Goal: Task Accomplishment & Management: Manage account settings

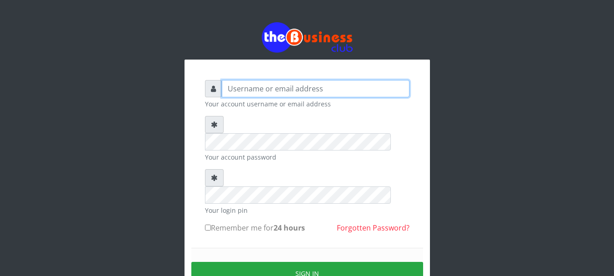
type input "nacybaby"
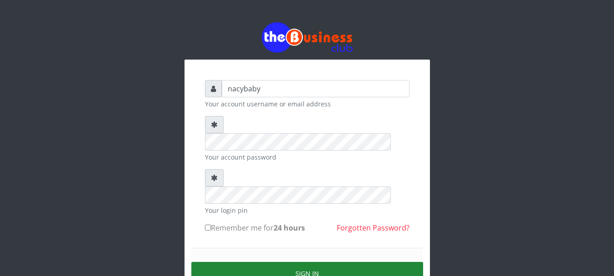
click at [306, 262] on button "Sign in" at bounding box center [307, 273] width 232 height 23
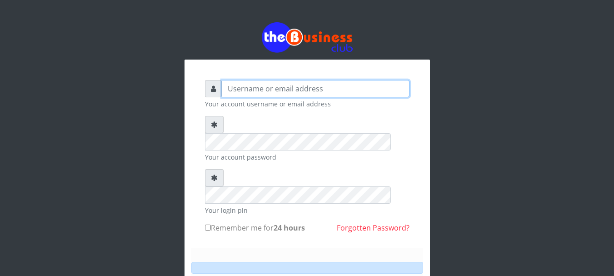
click at [225, 87] on input "text" at bounding box center [316, 88] width 188 height 17
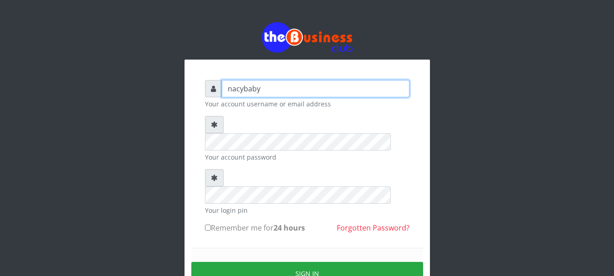
type input "nacybaby"
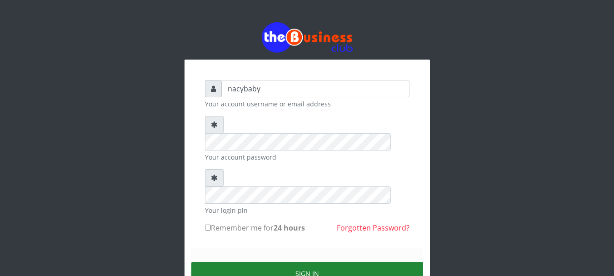
click at [256, 262] on button "Sign in" at bounding box center [307, 273] width 232 height 23
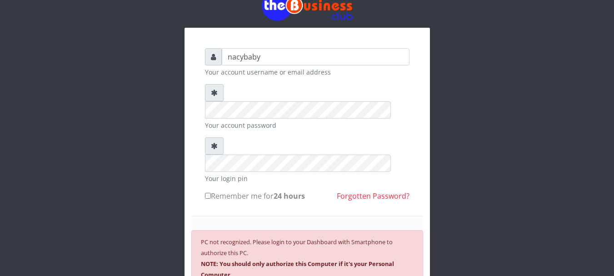
scroll to position [32, 0]
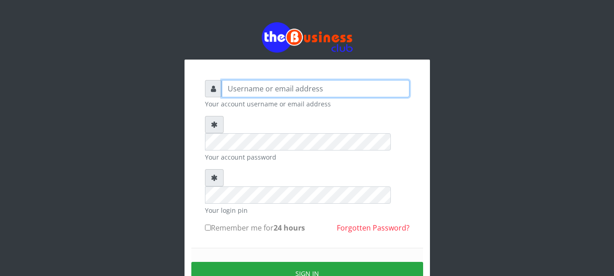
type input "Nacybaby"
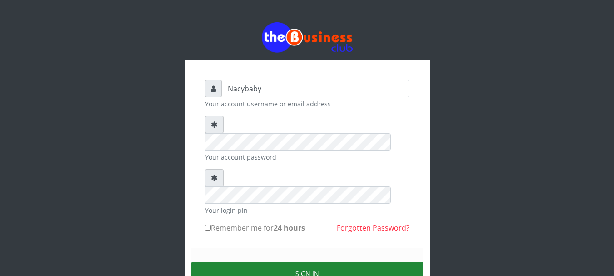
click at [307, 262] on button "Sign in" at bounding box center [307, 273] width 232 height 23
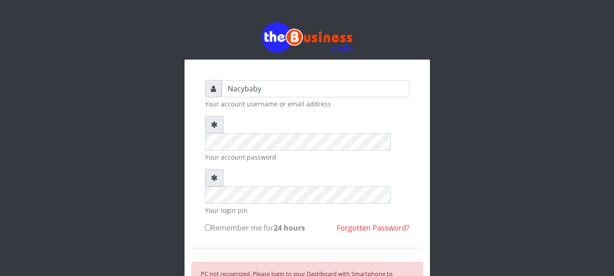
click at [508, 181] on div "Nacybaby Your account username or email address Your account password Your logi…" at bounding box center [307, 211] width 518 height 422
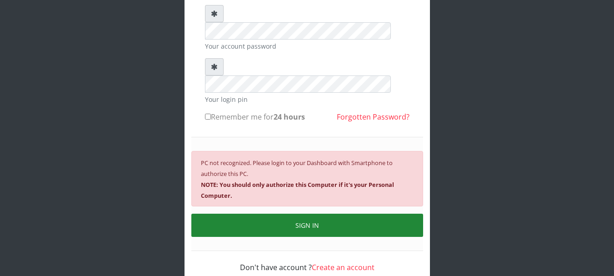
click at [323, 214] on button "SIGN IN" at bounding box center [307, 225] width 232 height 23
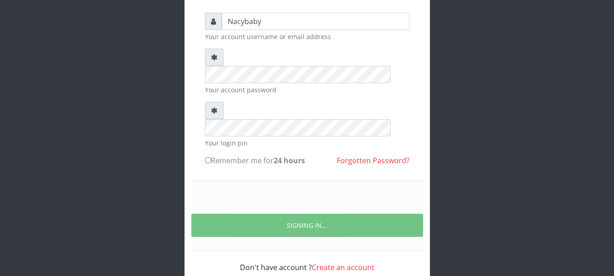
scroll to position [48, 0]
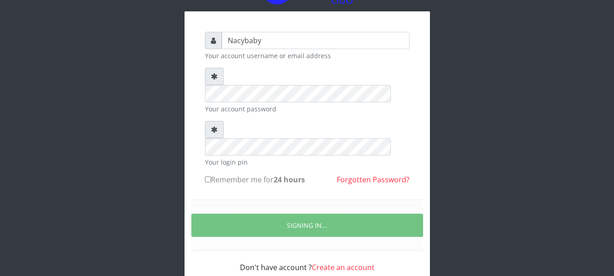
click at [444, 86] on div "Nacybaby Your account username or email address Your account password Your logi…" at bounding box center [307, 131] width 518 height 359
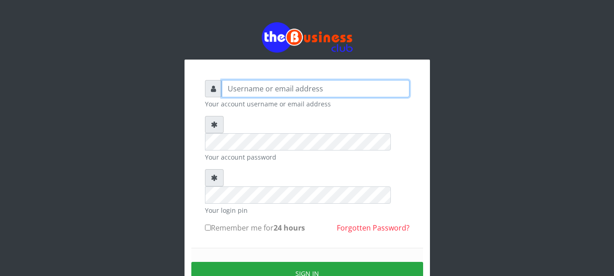
type input "Nacybaby"
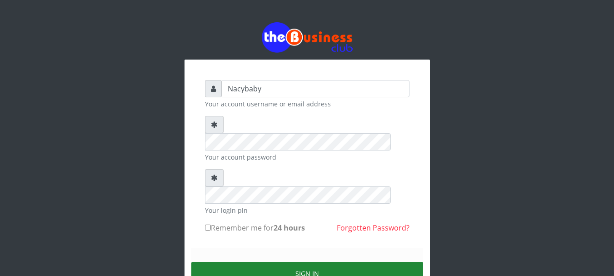
click at [297, 262] on button "Sign in" at bounding box center [307, 273] width 232 height 23
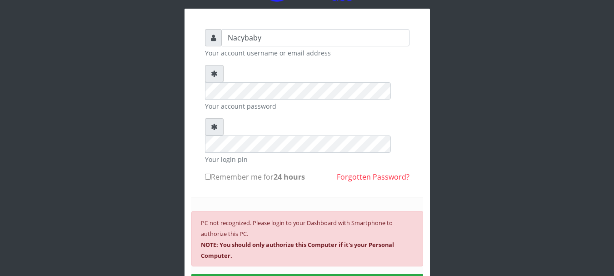
scroll to position [54, 0]
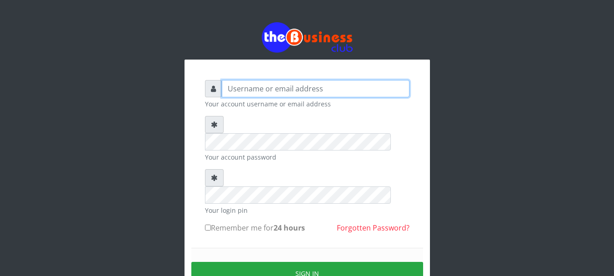
type input "Nacybaby"
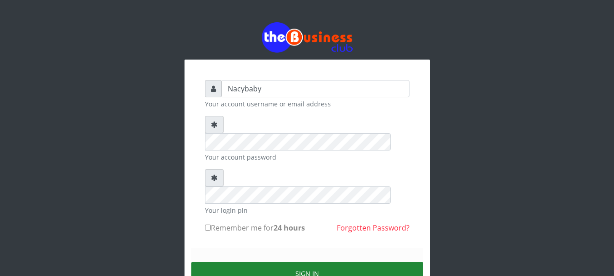
click at [308, 262] on button "Sign in" at bounding box center [307, 273] width 232 height 23
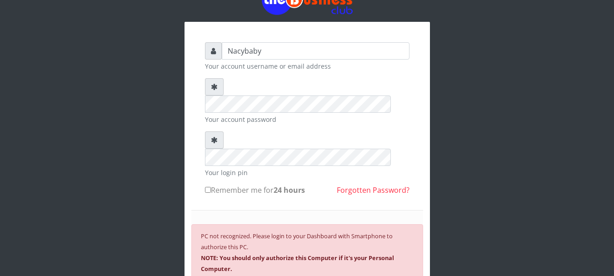
scroll to position [41, 0]
